Goal: Task Accomplishment & Management: Complete application form

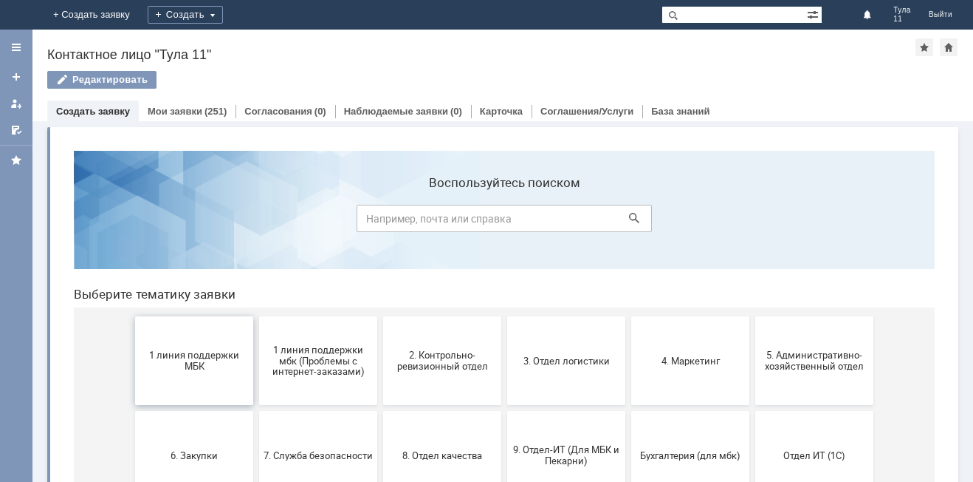
click at [182, 332] on button "1 линия поддержки МБК" at bounding box center [194, 360] width 118 height 89
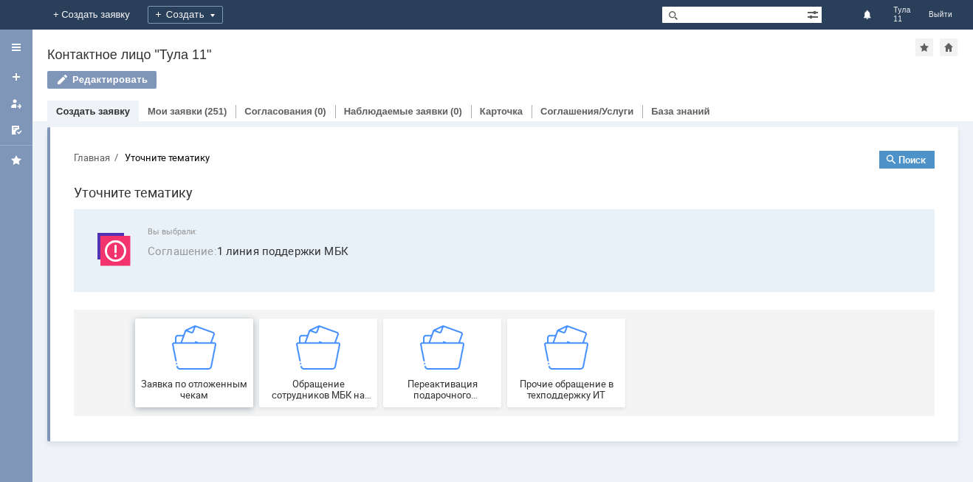
click at [196, 388] on span "Заявка по отложенным чекам" at bounding box center [194, 389] width 109 height 22
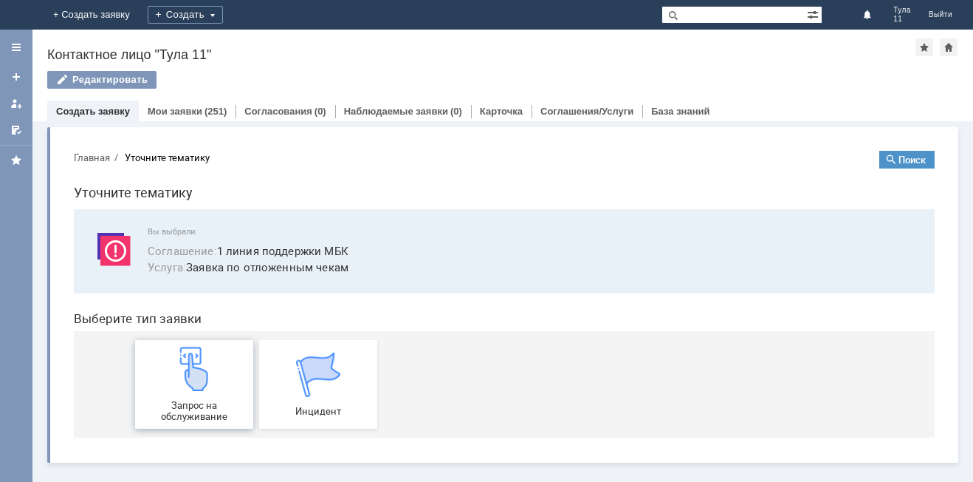
click at [194, 354] on img at bounding box center [194, 368] width 44 height 44
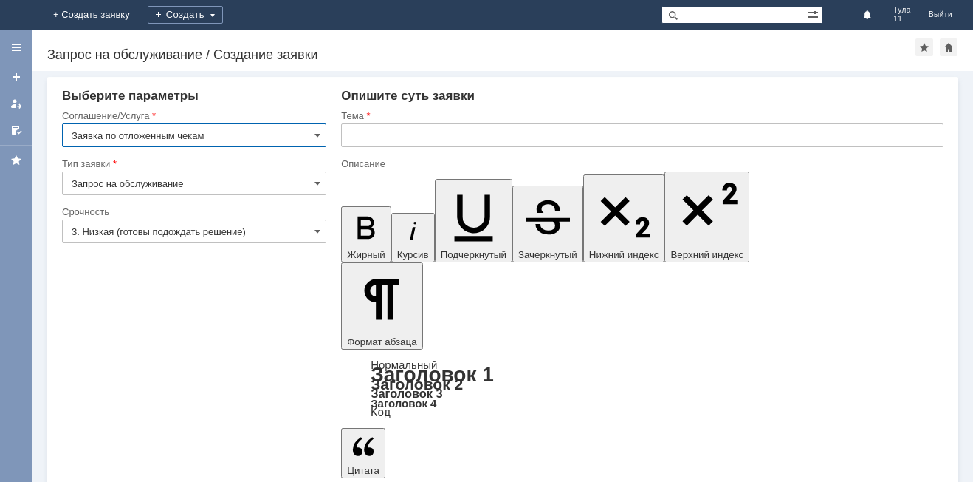
click at [371, 141] on input "text" at bounding box center [642, 135] width 603 height 24
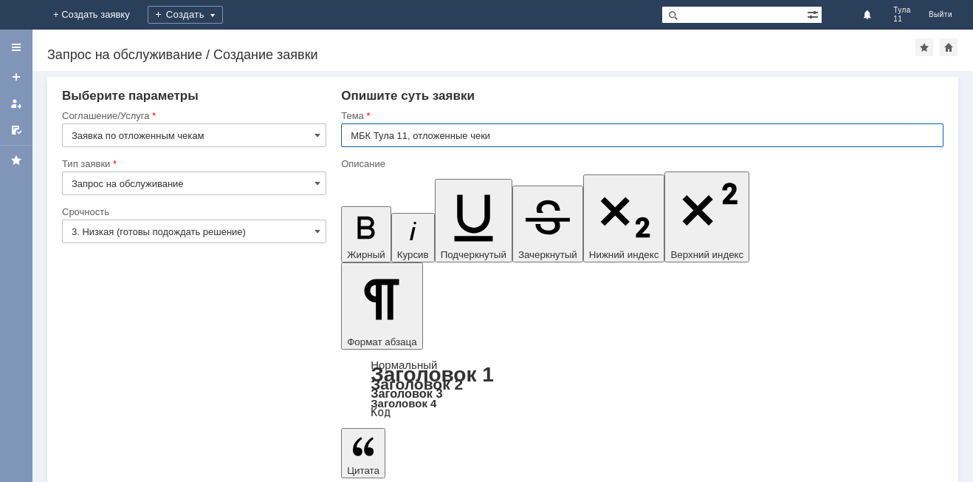
type input "МБК Тула 11, отложенные чеки"
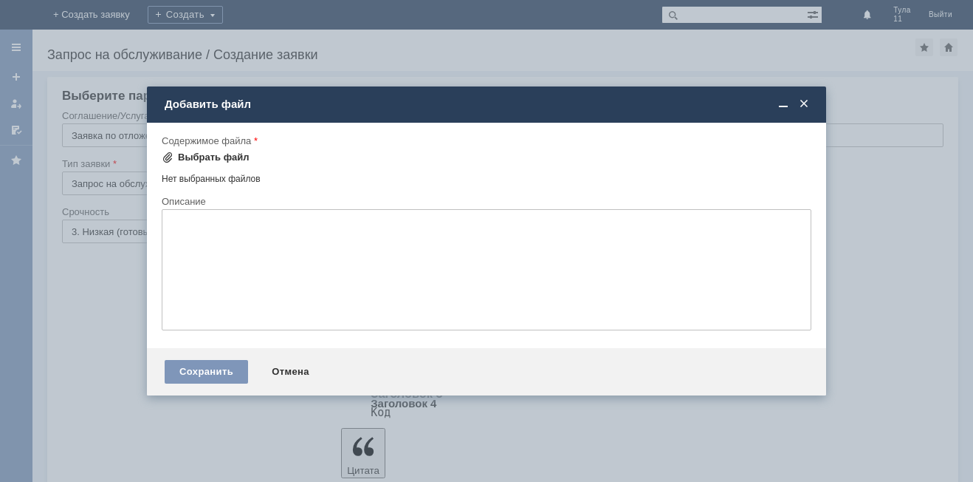
click at [185, 161] on div "Выбрать файл" at bounding box center [214, 157] width 72 height 12
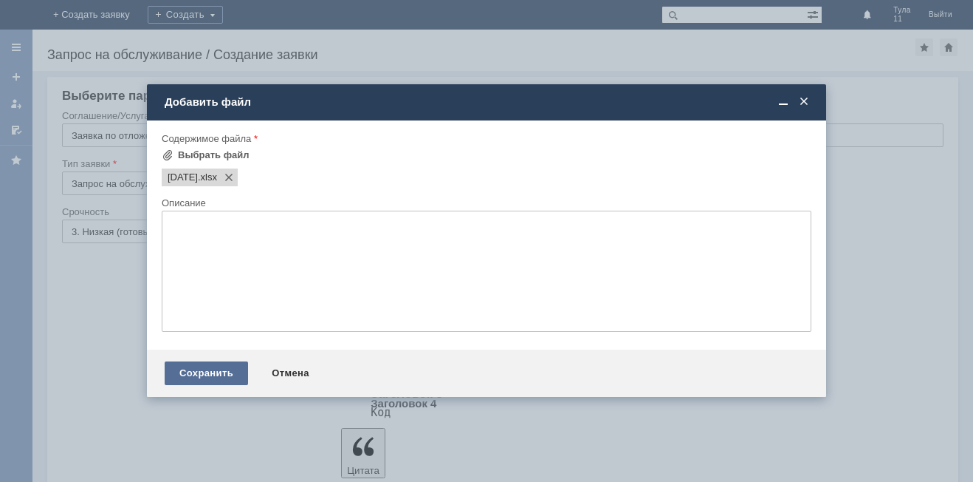
click at [230, 364] on div "Сохранить" at bounding box center [206, 373] width 83 height 24
